Goal: Information Seeking & Learning: Learn about a topic

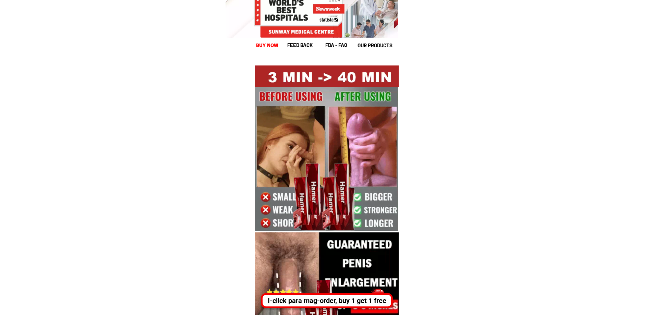
scroll to position [514, 0]
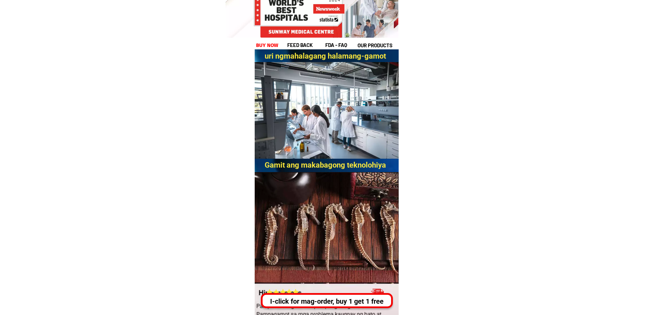
drag, startPoint x: 332, startPoint y: 123, endPoint x: 488, endPoint y: 125, distance: 155.6
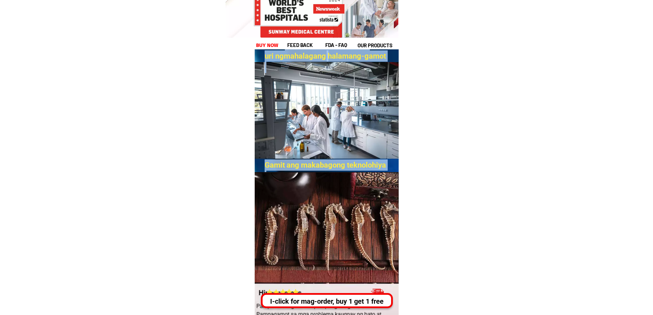
drag, startPoint x: 348, startPoint y: 201, endPoint x: 495, endPoint y: 201, distance: 147.3
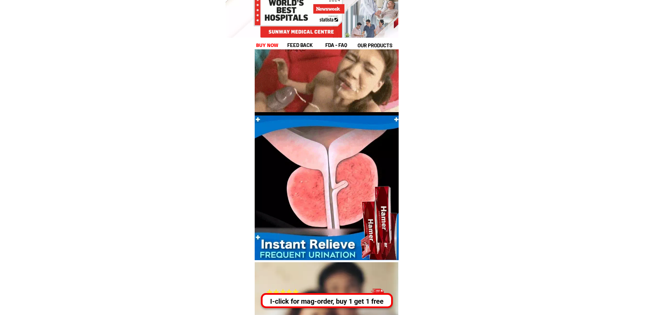
scroll to position [1748, 0]
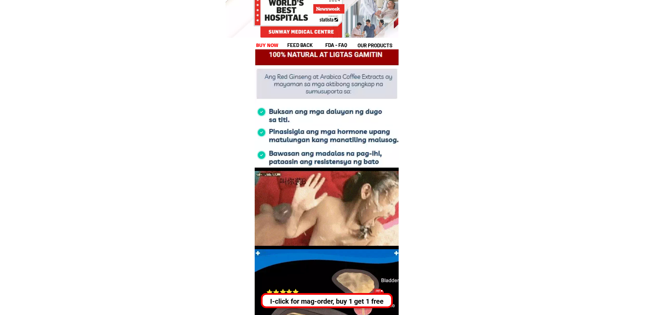
click at [308, 44] on font "feed back" at bounding box center [299, 45] width 25 height 6
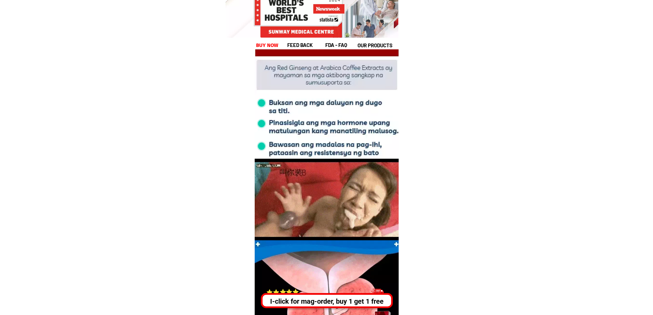
scroll to position [1612, 0]
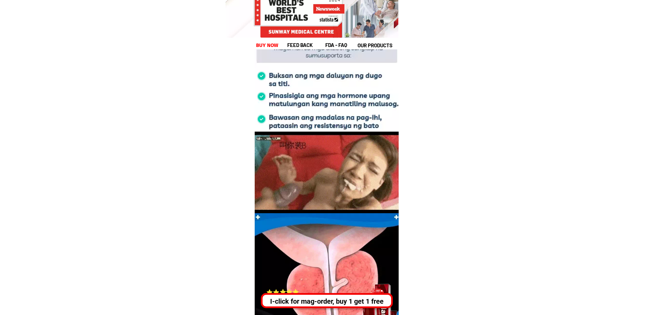
click at [308, 43] on font "feed back" at bounding box center [299, 45] width 25 height 6
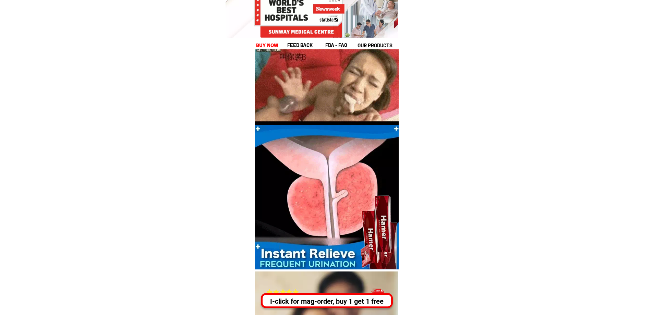
click at [329, 43] on font "FDA - FAQ" at bounding box center [336, 45] width 22 height 6
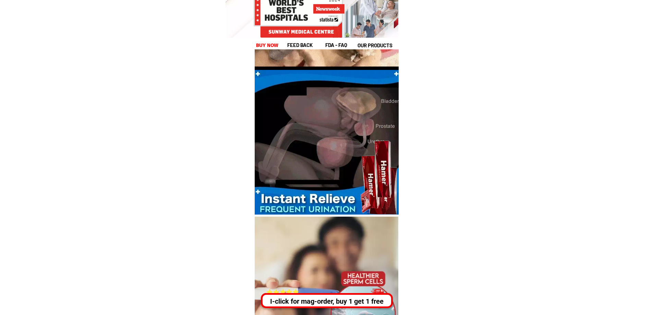
click at [334, 44] on font "FDA - FAQ" at bounding box center [336, 45] width 22 height 6
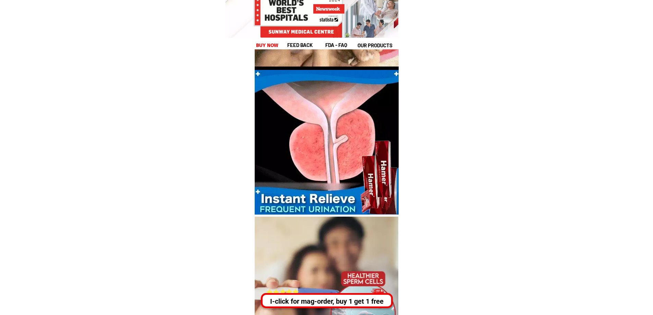
click at [334, 44] on font "FDA - FAQ" at bounding box center [336, 45] width 22 height 6
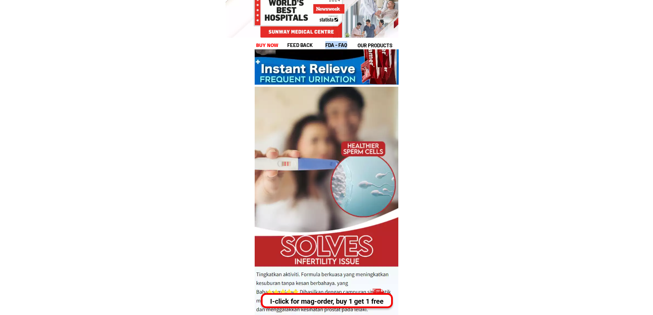
click at [334, 44] on font "FDA - FAQ" at bounding box center [336, 45] width 22 height 6
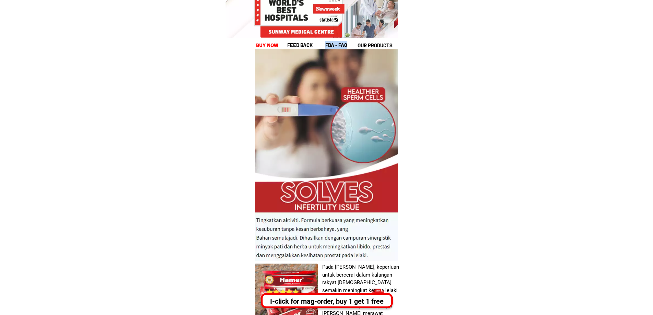
click at [384, 40] on div "feed back FDA - FAQ our products Buy now" at bounding box center [327, 24] width 144 height 49
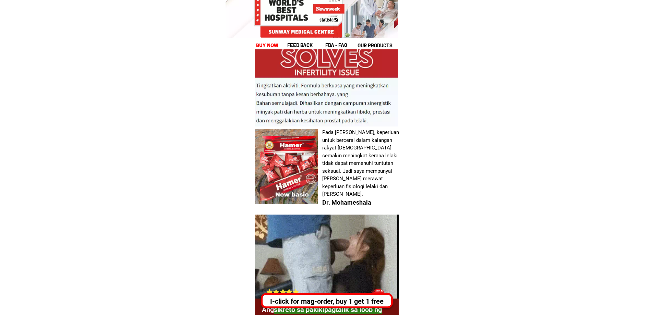
click at [383, 40] on div "feed back FDA - FAQ our products Buy now" at bounding box center [327, 24] width 144 height 49
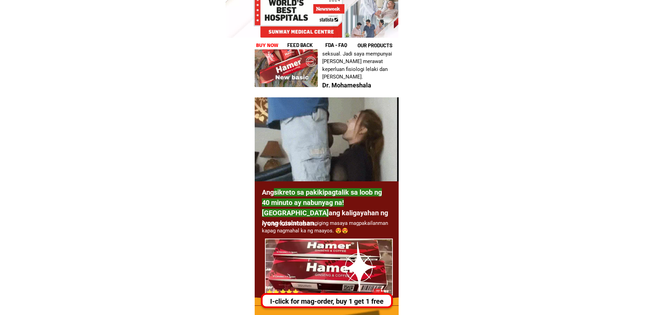
scroll to position [2298, 0]
